Goal: Information Seeking & Learning: Learn about a topic

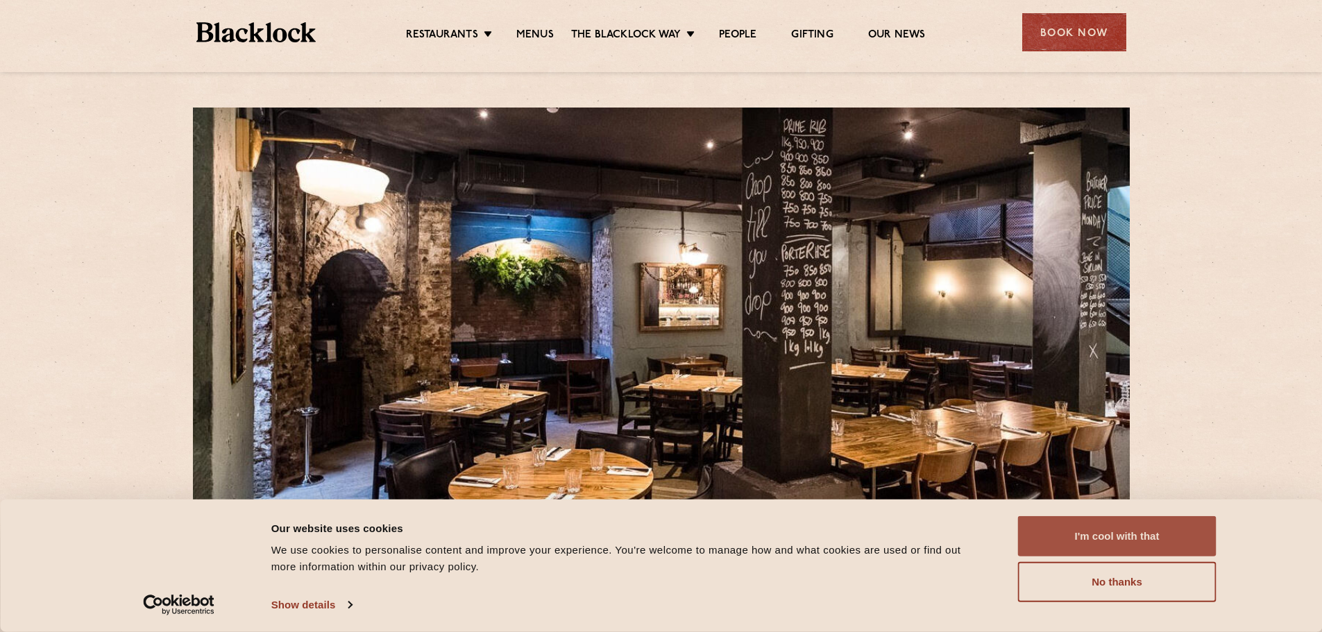
click at [1113, 536] on button "I'm cool with that" at bounding box center [1117, 536] width 198 height 40
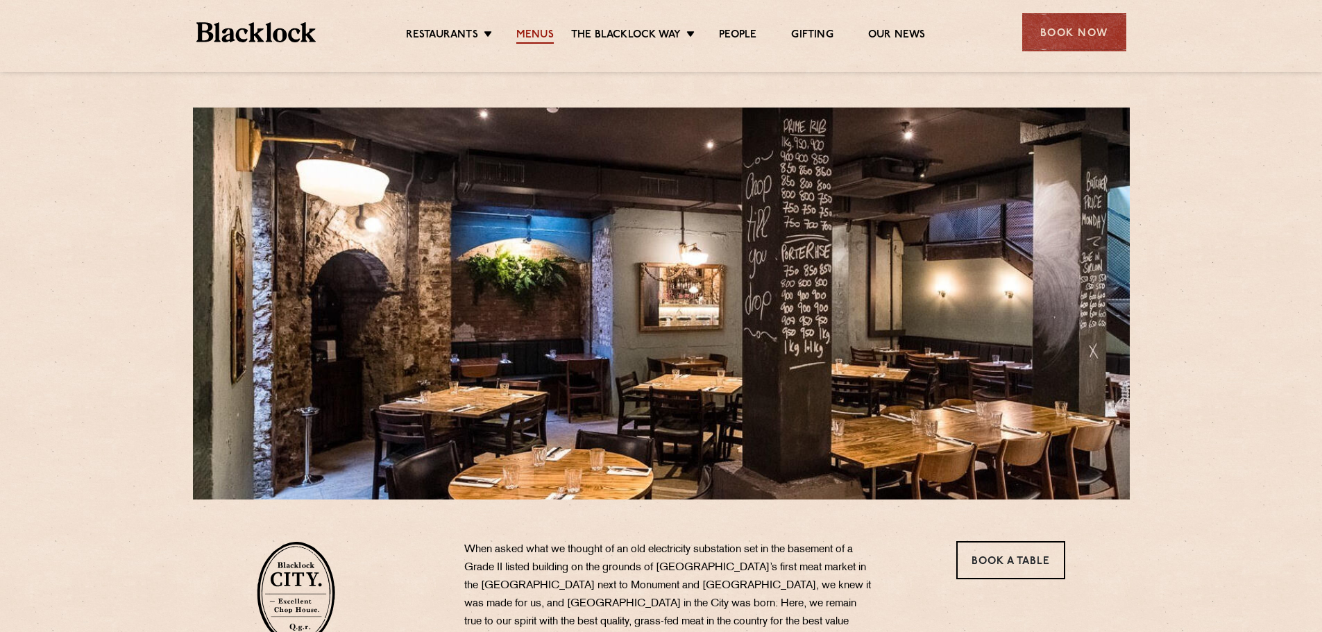
click at [540, 38] on link "Menus" at bounding box center [534, 35] width 37 height 15
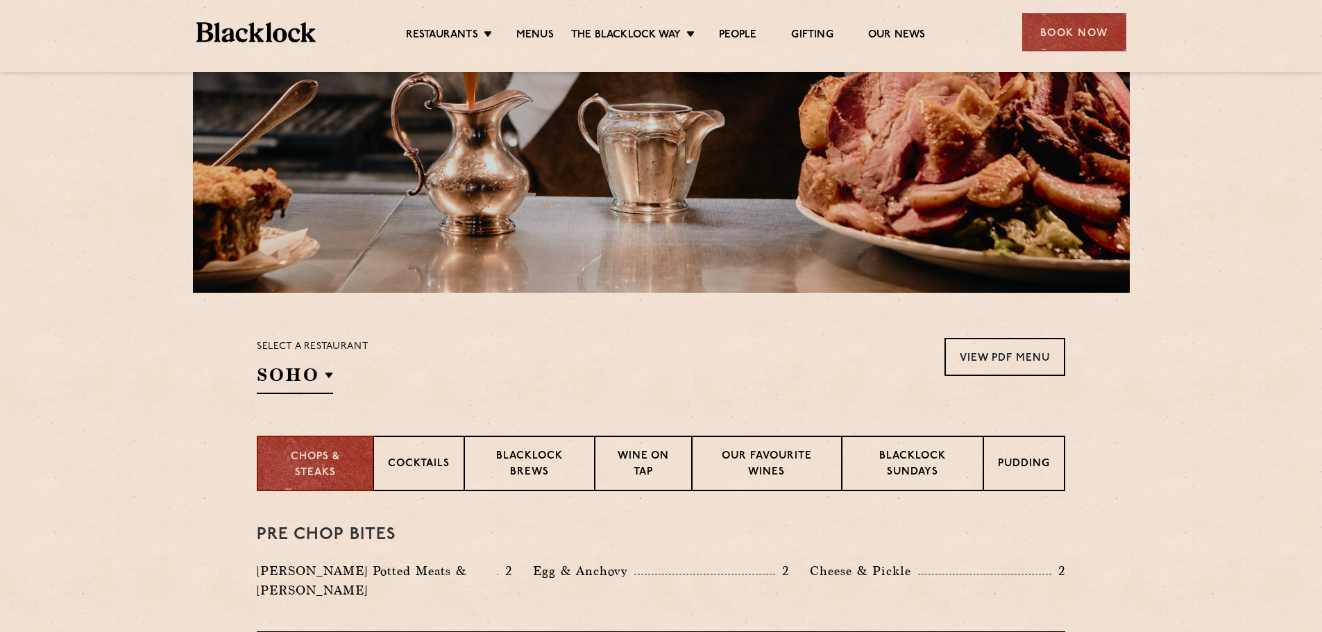
scroll to position [208, 0]
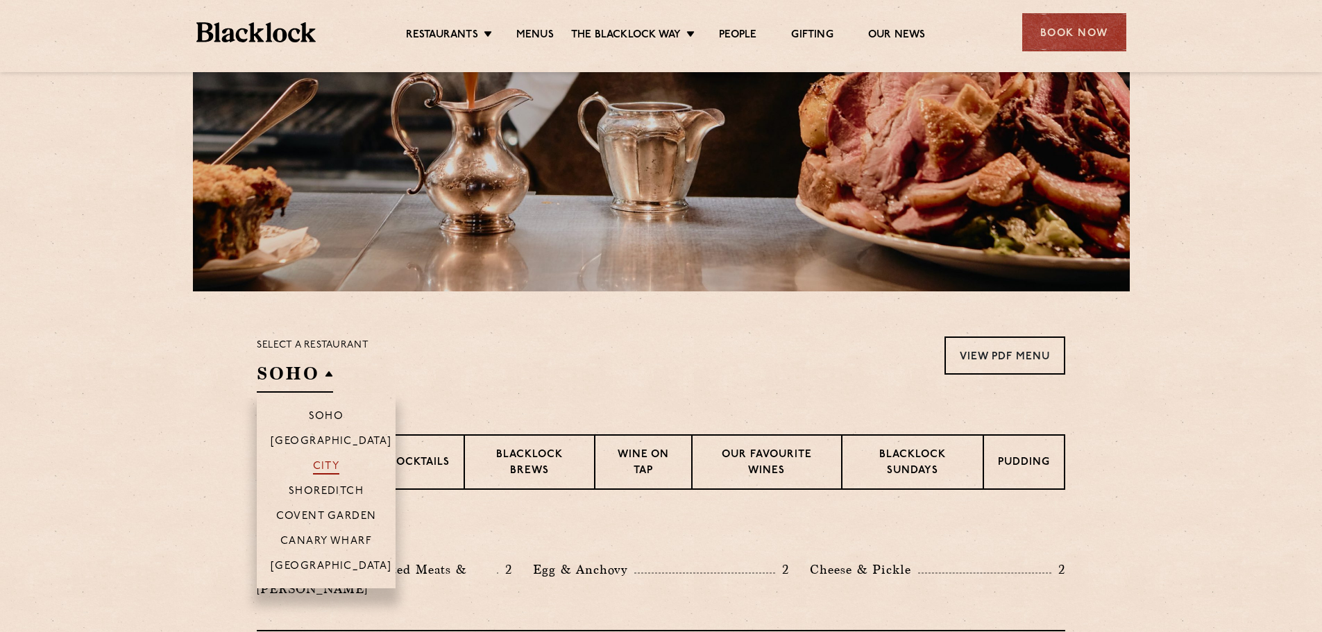
click at [329, 461] on p "City" at bounding box center [326, 468] width 27 height 14
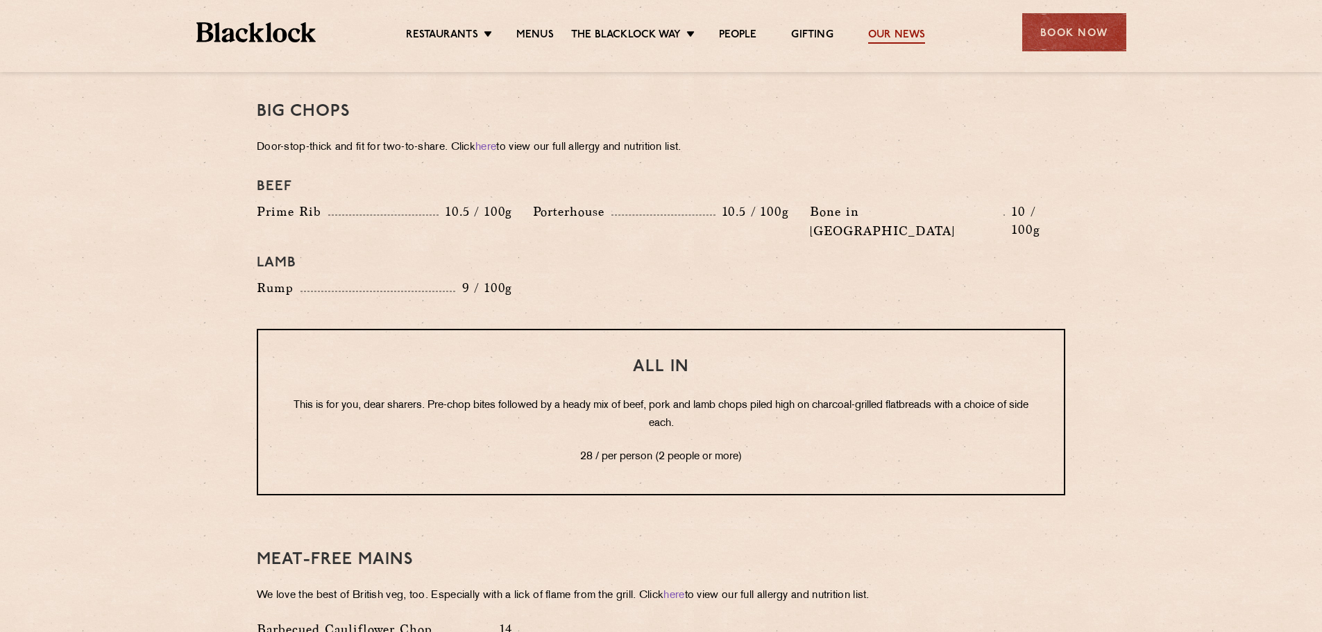
scroll to position [1318, 0]
